Goal: Transaction & Acquisition: Purchase product/service

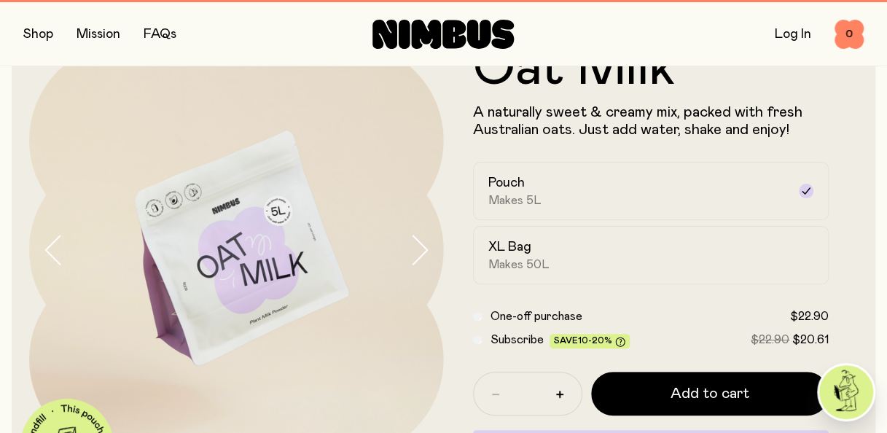
scroll to position [57, 0]
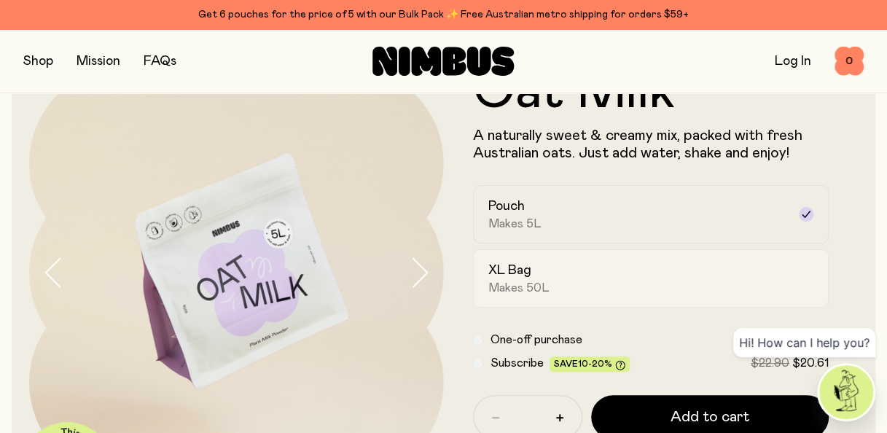
click at [522, 281] on span "Makes 50L" at bounding box center [518, 288] width 61 height 15
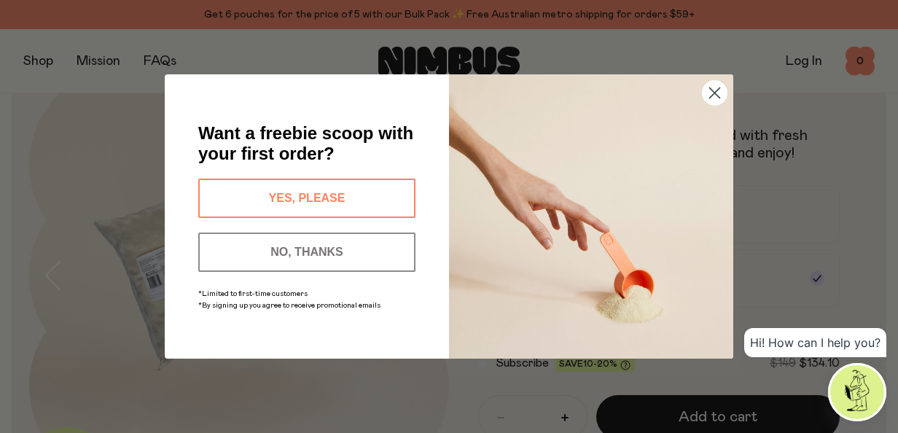
click at [710, 106] on img "POPUP Form" at bounding box center [591, 216] width 284 height 284
click at [710, 96] on icon "Close dialog" at bounding box center [715, 93] width 10 height 10
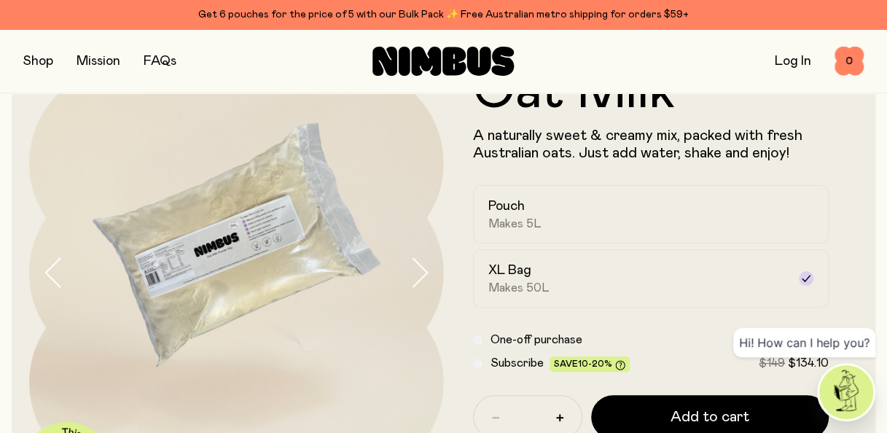
click at [418, 286] on icon "button" at bounding box center [419, 272] width 20 height 31
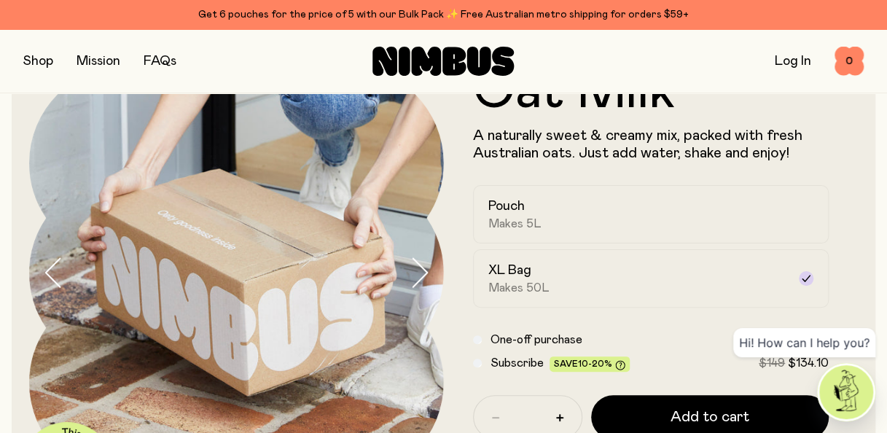
click at [418, 286] on icon "button" at bounding box center [419, 272] width 20 height 31
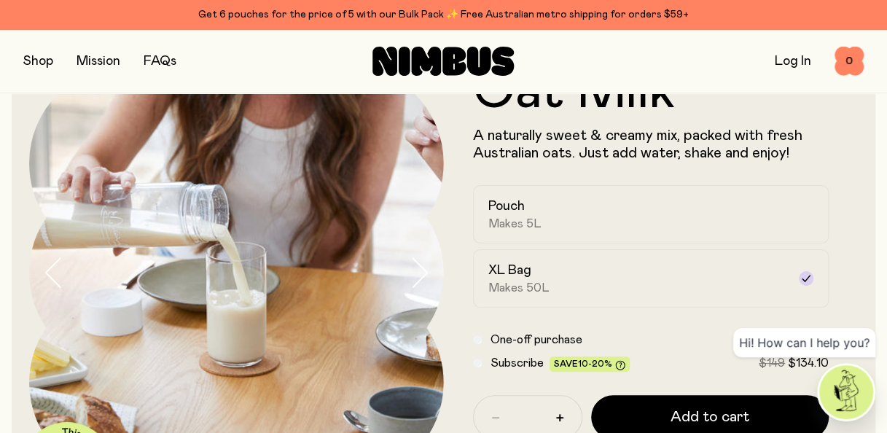
click at [418, 286] on icon "button" at bounding box center [419, 272] width 20 height 31
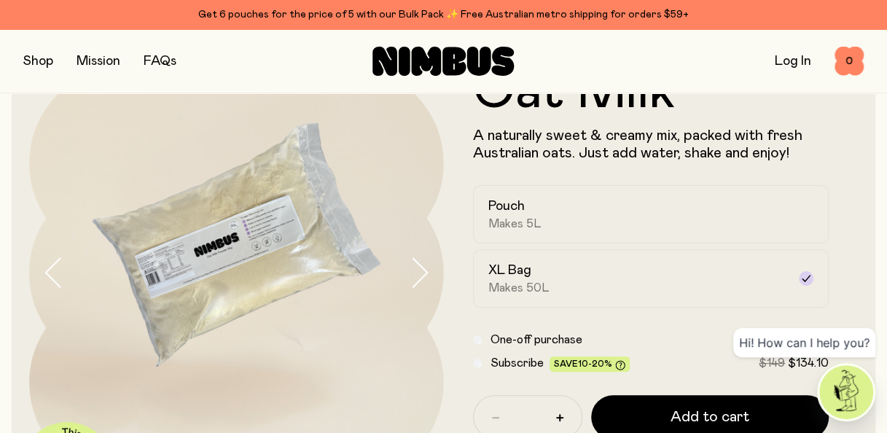
click at [54, 274] on icon "button" at bounding box center [54, 272] width 20 height 31
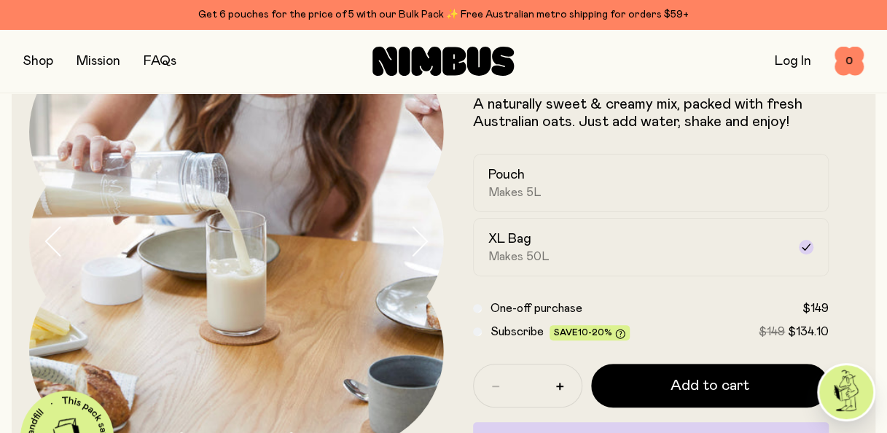
scroll to position [87, 0]
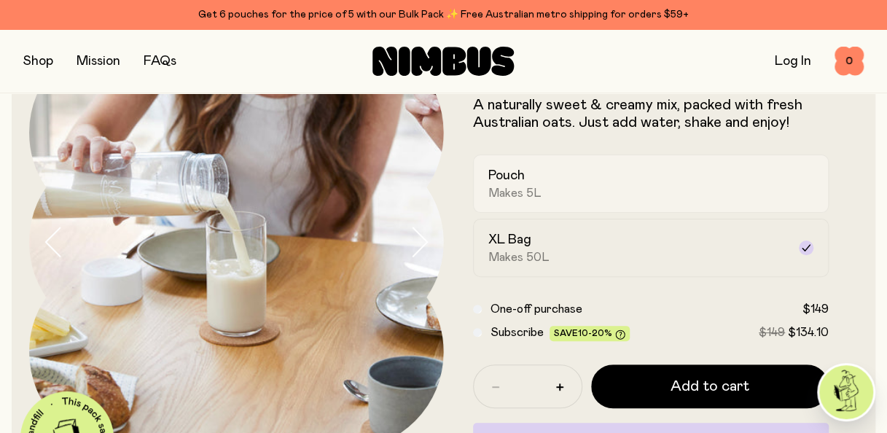
click at [515, 183] on h2 "Pouch" at bounding box center [506, 175] width 36 height 17
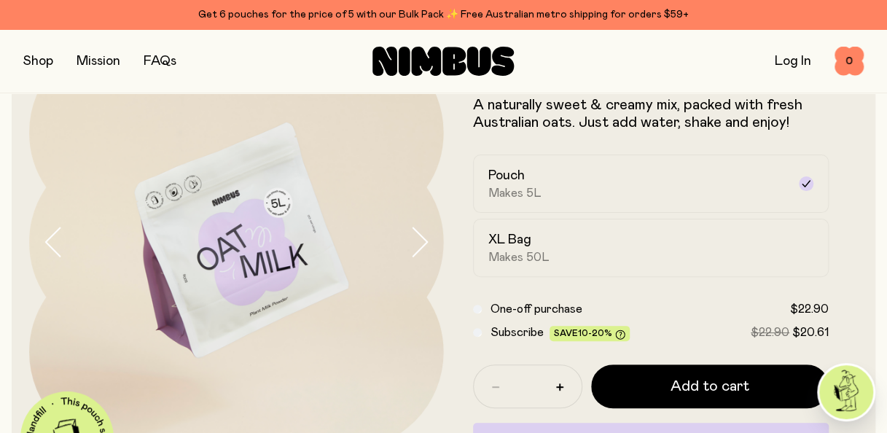
click at [404, 232] on img at bounding box center [236, 242] width 415 height 415
click at [415, 232] on icon "button" at bounding box center [419, 242] width 20 height 31
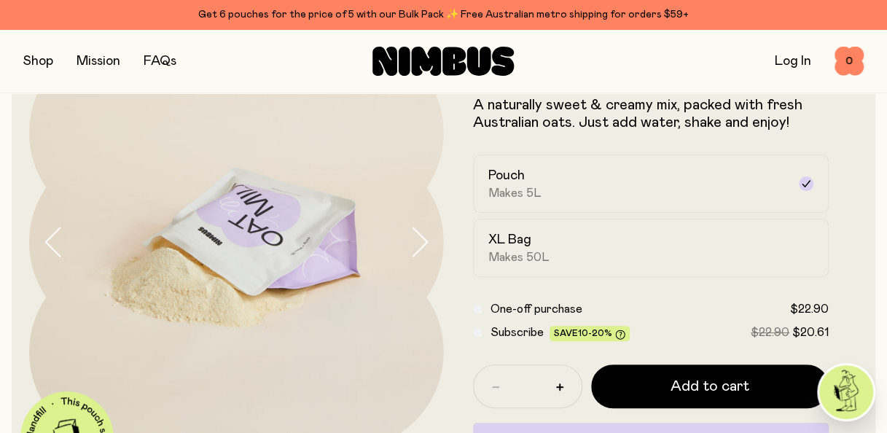
click at [415, 233] on icon "button" at bounding box center [419, 242] width 20 height 31
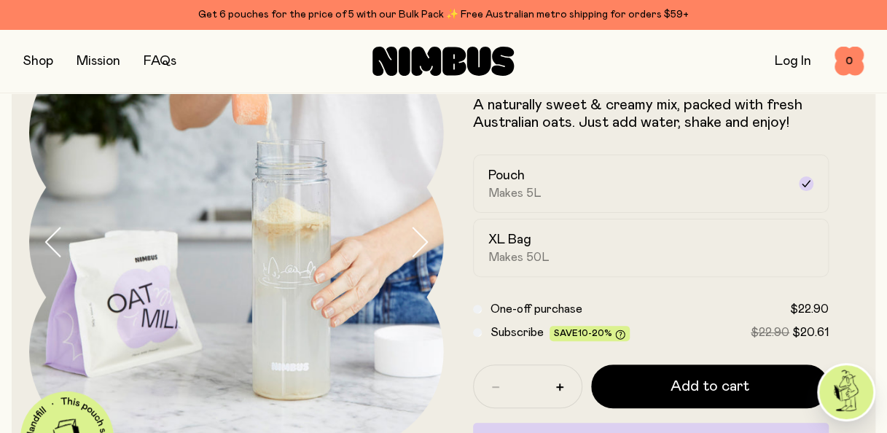
click at [415, 235] on icon "button" at bounding box center [419, 242] width 20 height 31
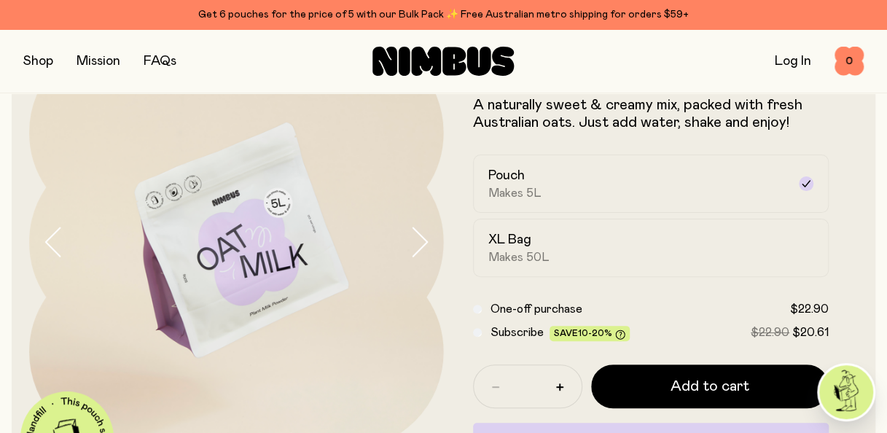
click at [58, 245] on icon "button" at bounding box center [54, 242] width 20 height 31
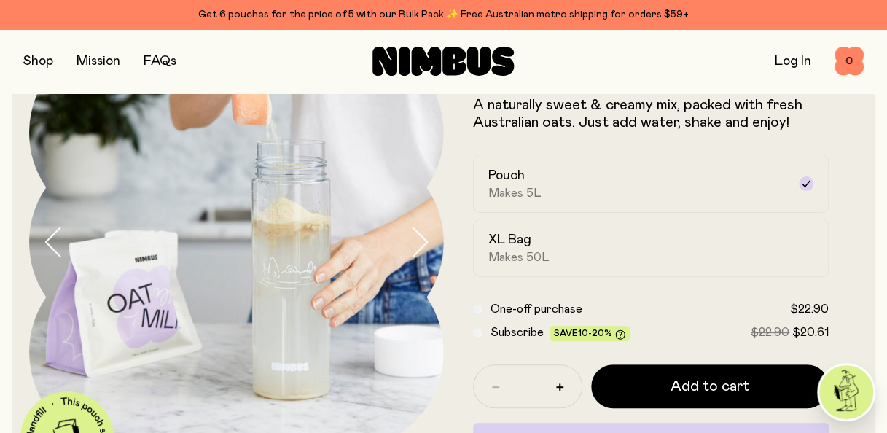
click at [422, 235] on icon "button" at bounding box center [419, 242] width 20 height 31
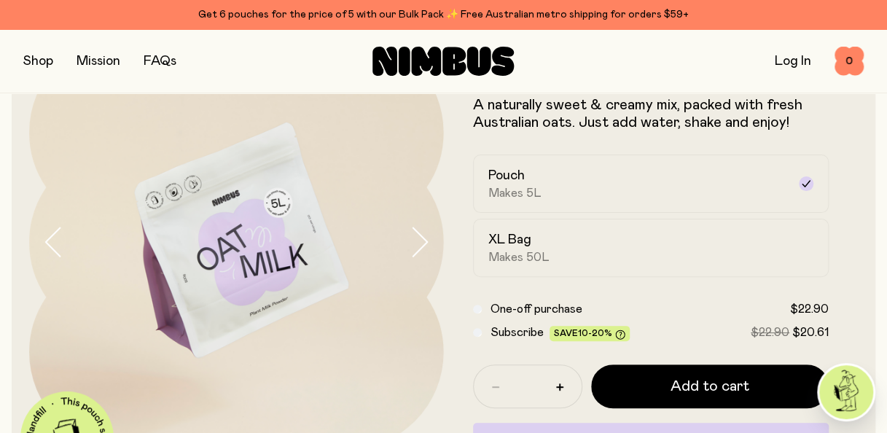
click at [422, 235] on icon "button" at bounding box center [419, 242] width 20 height 31
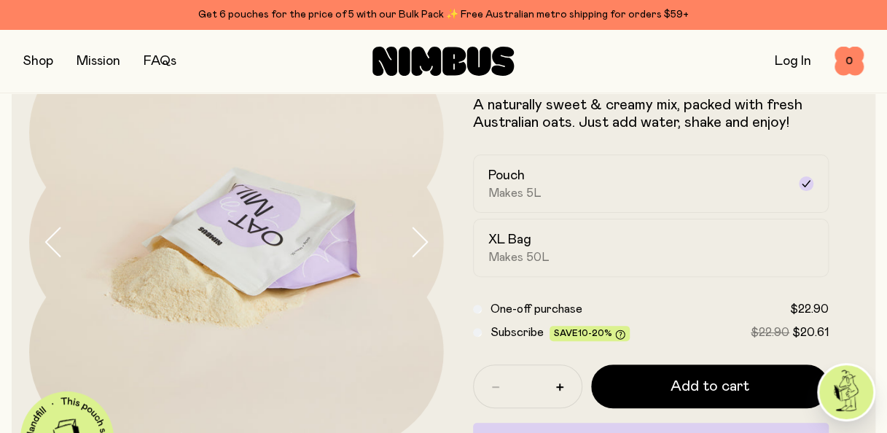
click at [422, 235] on icon "button" at bounding box center [419, 242] width 20 height 31
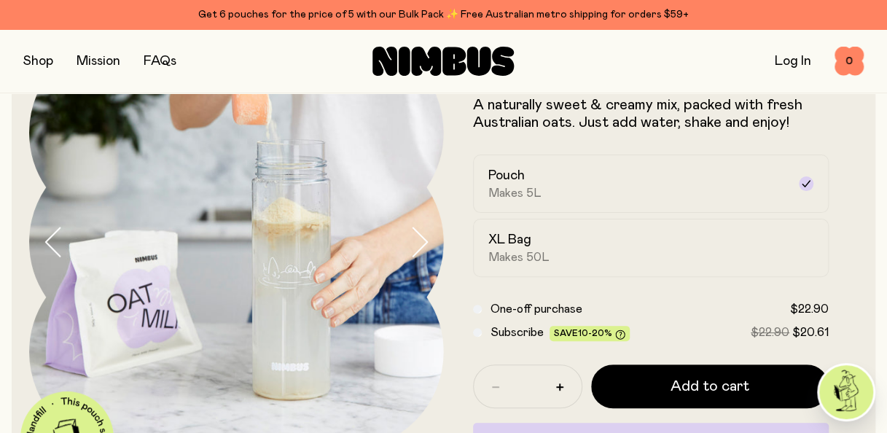
click at [422, 235] on icon "button" at bounding box center [419, 242] width 20 height 31
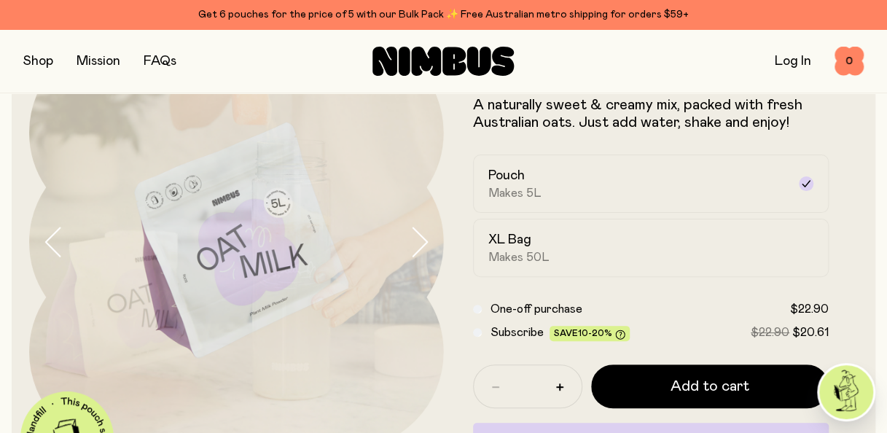
click at [422, 235] on icon "button" at bounding box center [419, 242] width 20 height 31
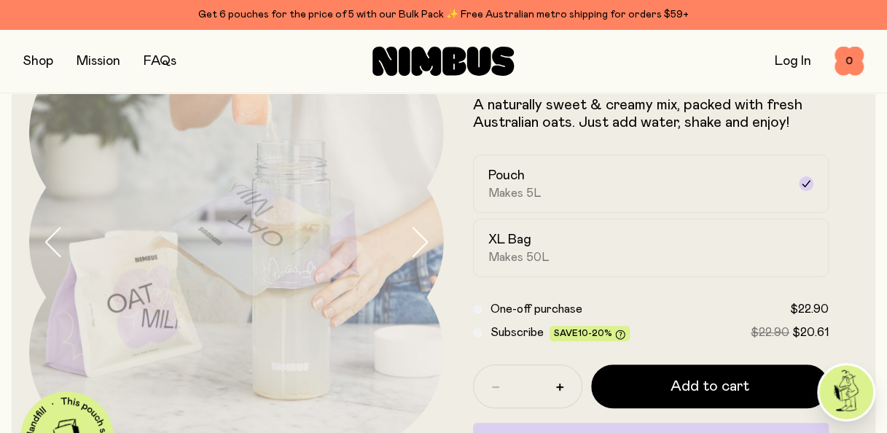
click at [422, 235] on icon "button" at bounding box center [419, 242] width 20 height 31
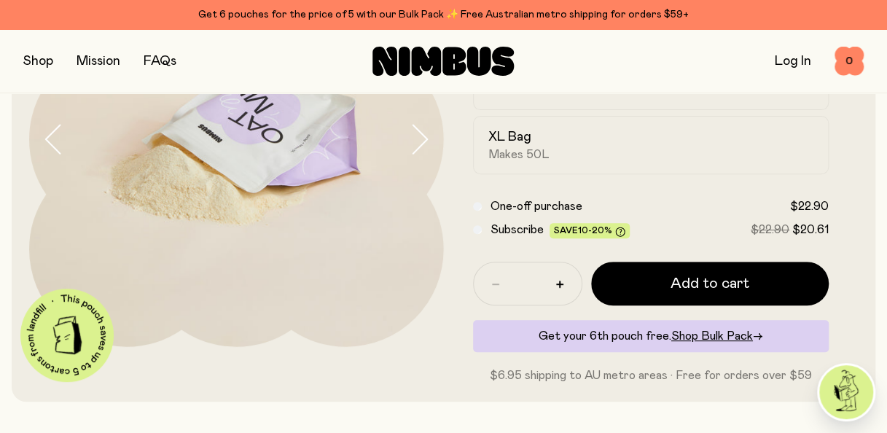
scroll to position [191, 0]
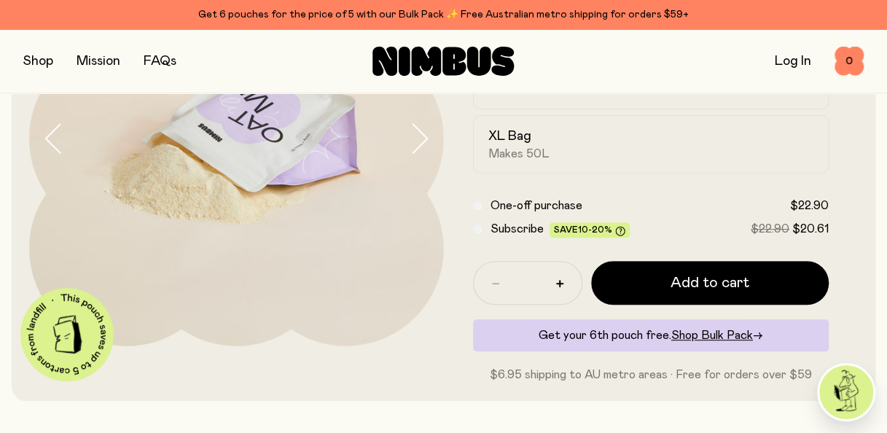
click at [184, 76] on div "Shop Mission FAQs Log In 0 0" at bounding box center [443, 60] width 840 height 63
click at [52, 65] on button "button" at bounding box center [38, 61] width 30 height 20
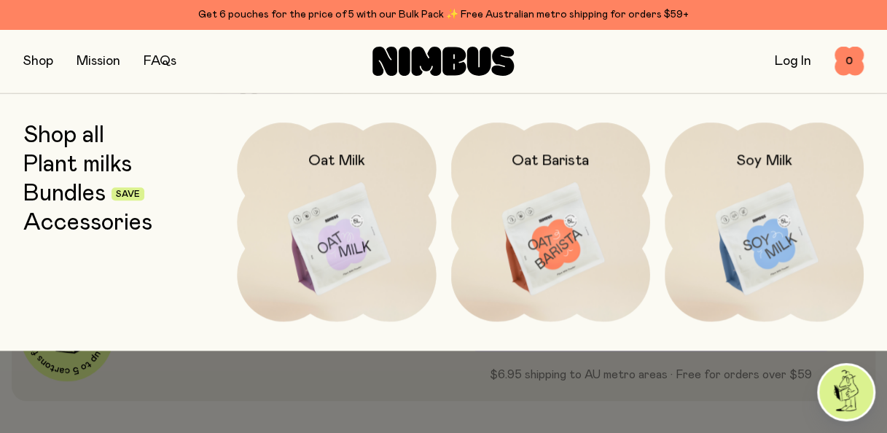
click at [543, 186] on img at bounding box center [550, 239] width 199 height 234
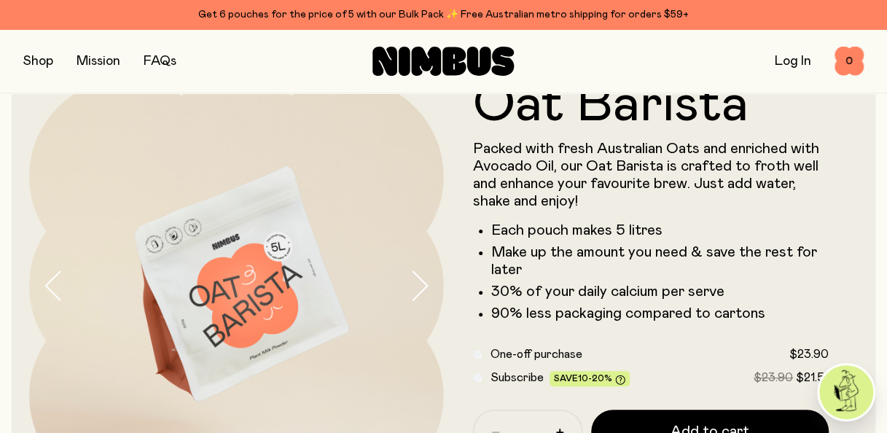
scroll to position [47, 0]
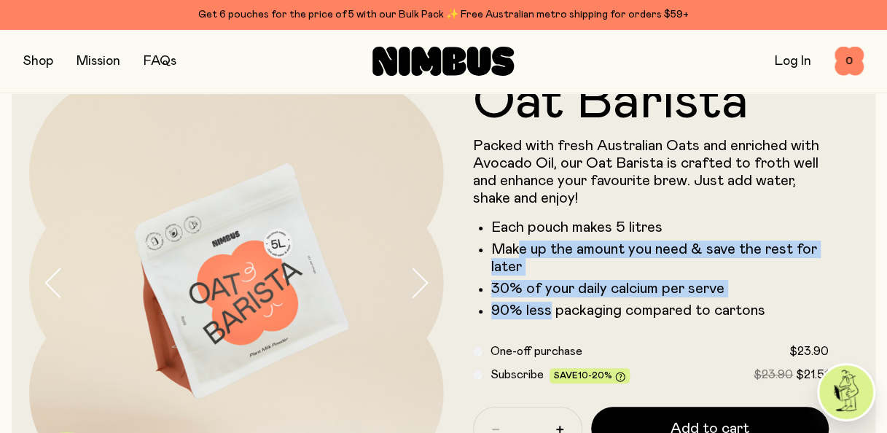
drag, startPoint x: 522, startPoint y: 249, endPoint x: 547, endPoint y: 317, distance: 72.2
click at [547, 317] on ul "Each pouch makes 5 litres Make up the amount you need & save the rest for later…" at bounding box center [651, 269] width 356 height 101
click at [421, 277] on icon "button" at bounding box center [419, 283] width 15 height 28
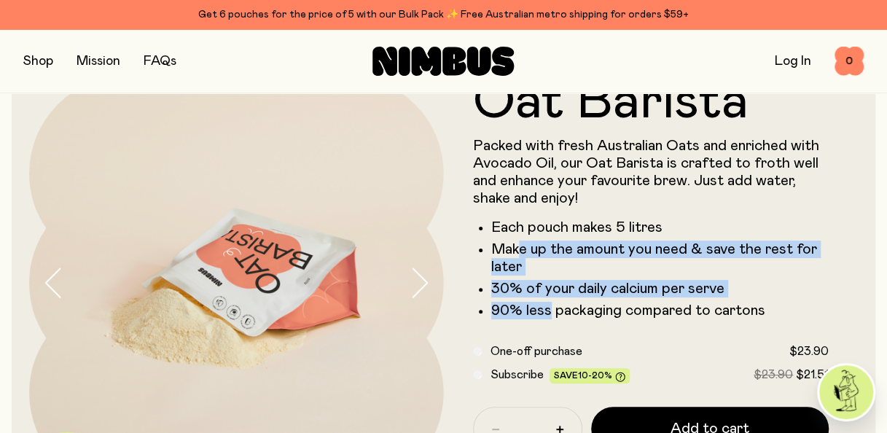
click at [422, 278] on icon "button" at bounding box center [419, 283] width 15 height 28
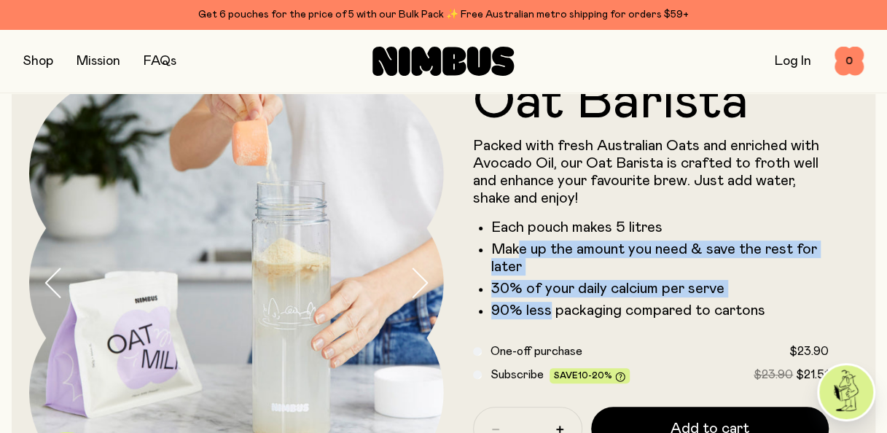
click at [422, 278] on icon "button" at bounding box center [419, 283] width 15 height 28
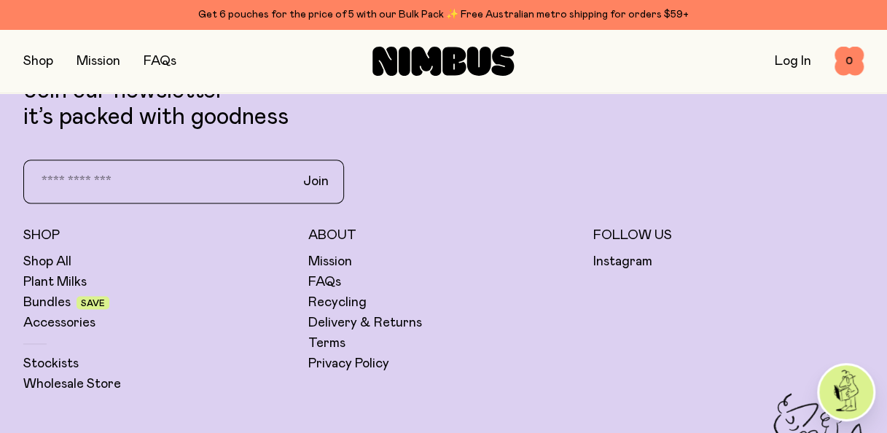
scroll to position [3486, 0]
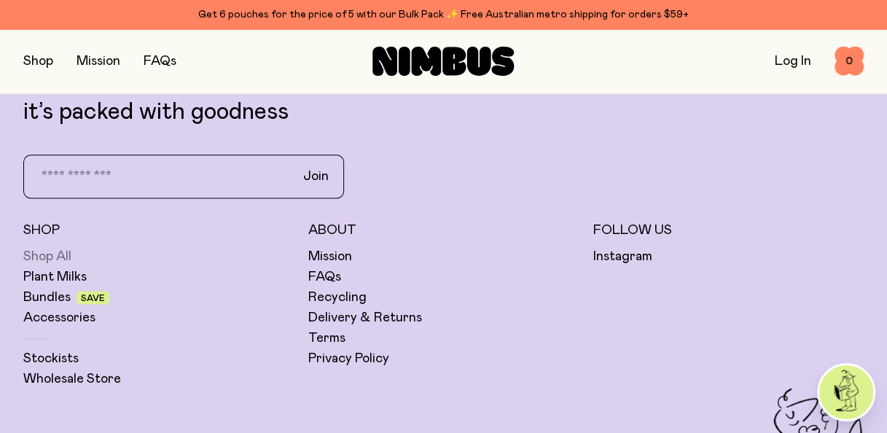
click at [45, 262] on link "Shop All" at bounding box center [47, 256] width 48 height 17
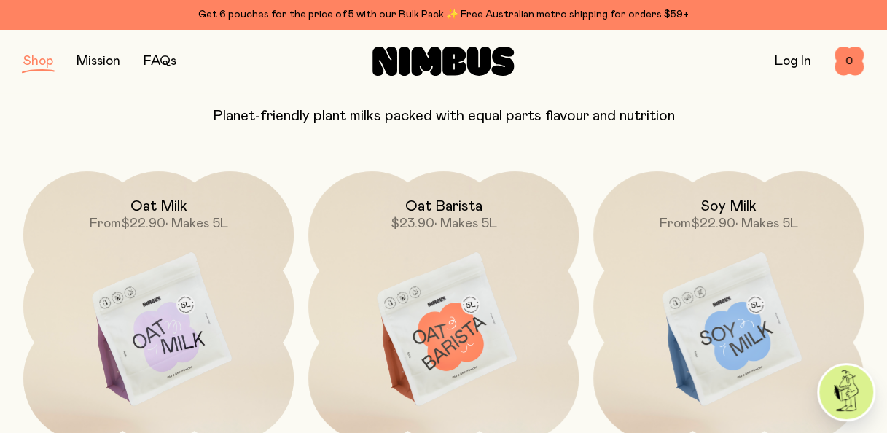
scroll to position [106, 0]
